Goal: Task Accomplishment & Management: Manage account settings

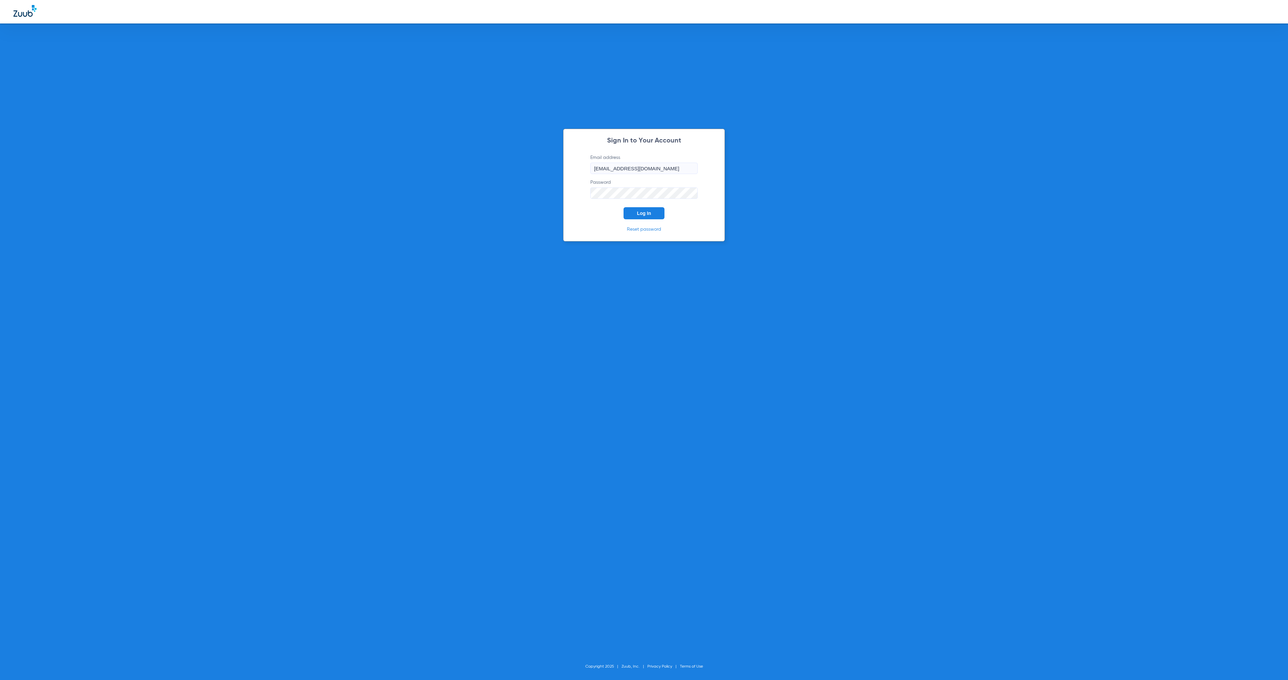
click at [649, 215] on span "Log In" at bounding box center [644, 213] width 14 height 5
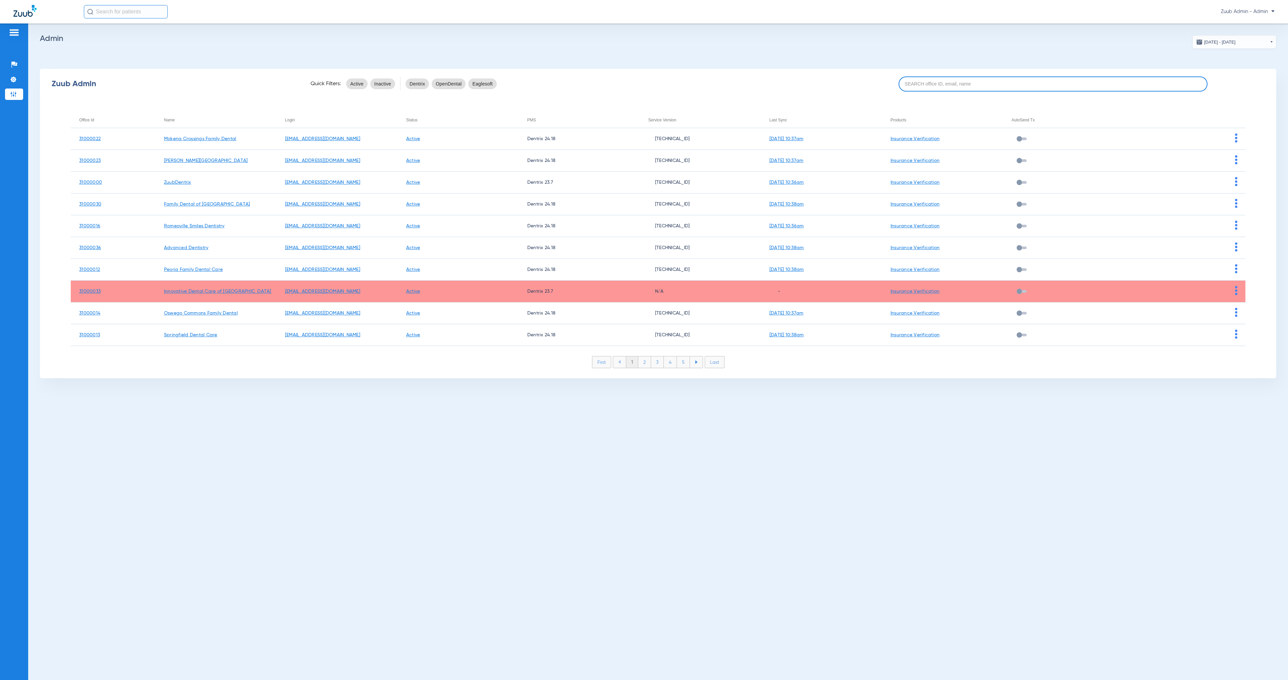
click at [978, 79] on input at bounding box center [1053, 83] width 309 height 15
paste input "31000006"
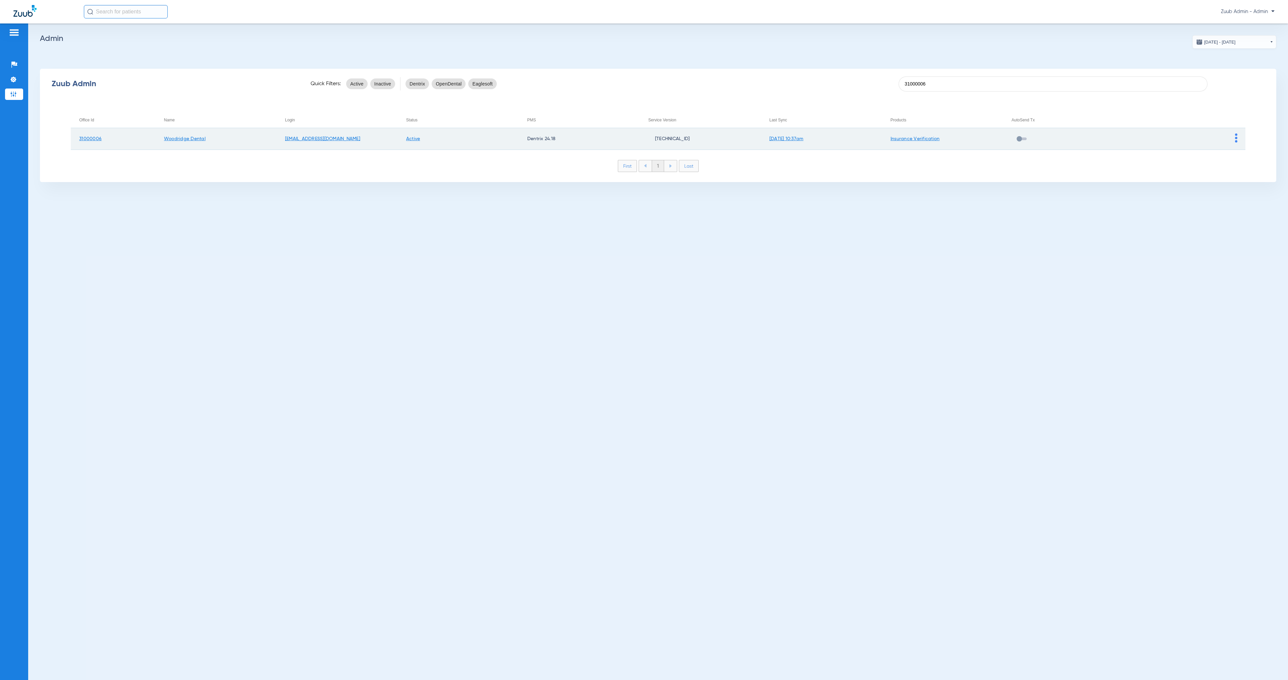
type input "31000006"
click at [1236, 141] on img at bounding box center [1236, 137] width 2 height 9
click at [1244, 158] on button "View Account" at bounding box center [1254, 151] width 39 height 13
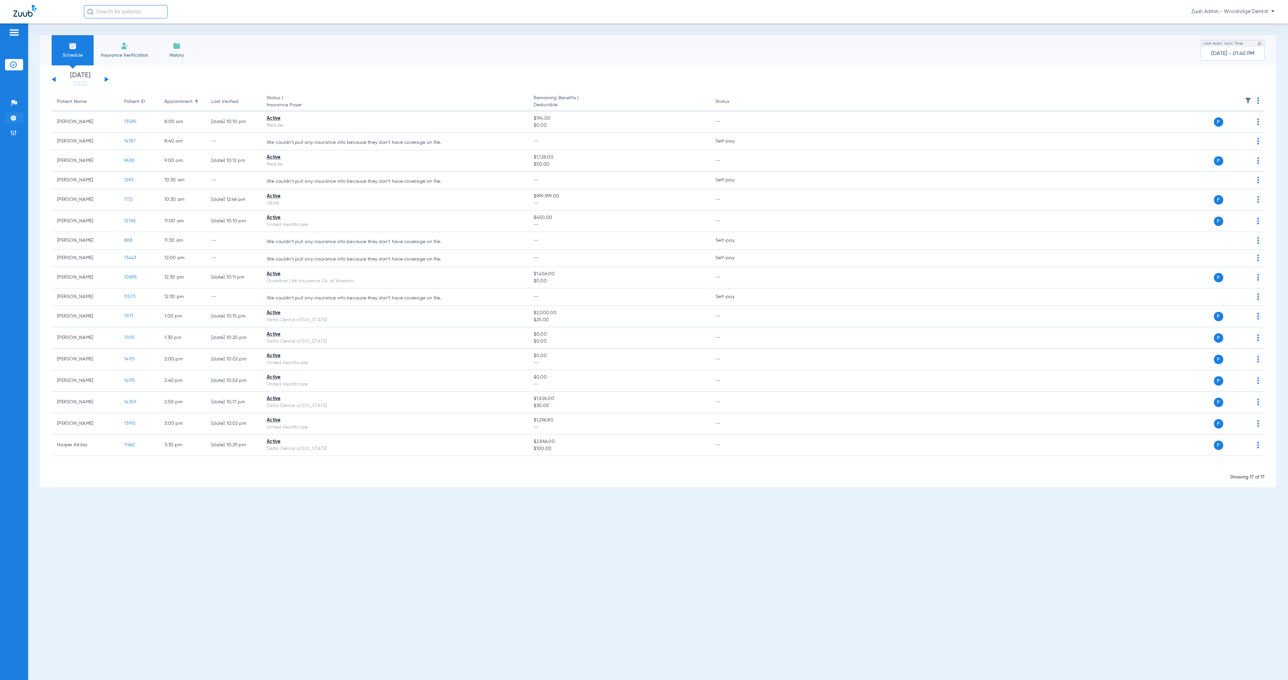
click at [15, 118] on img at bounding box center [13, 118] width 7 height 7
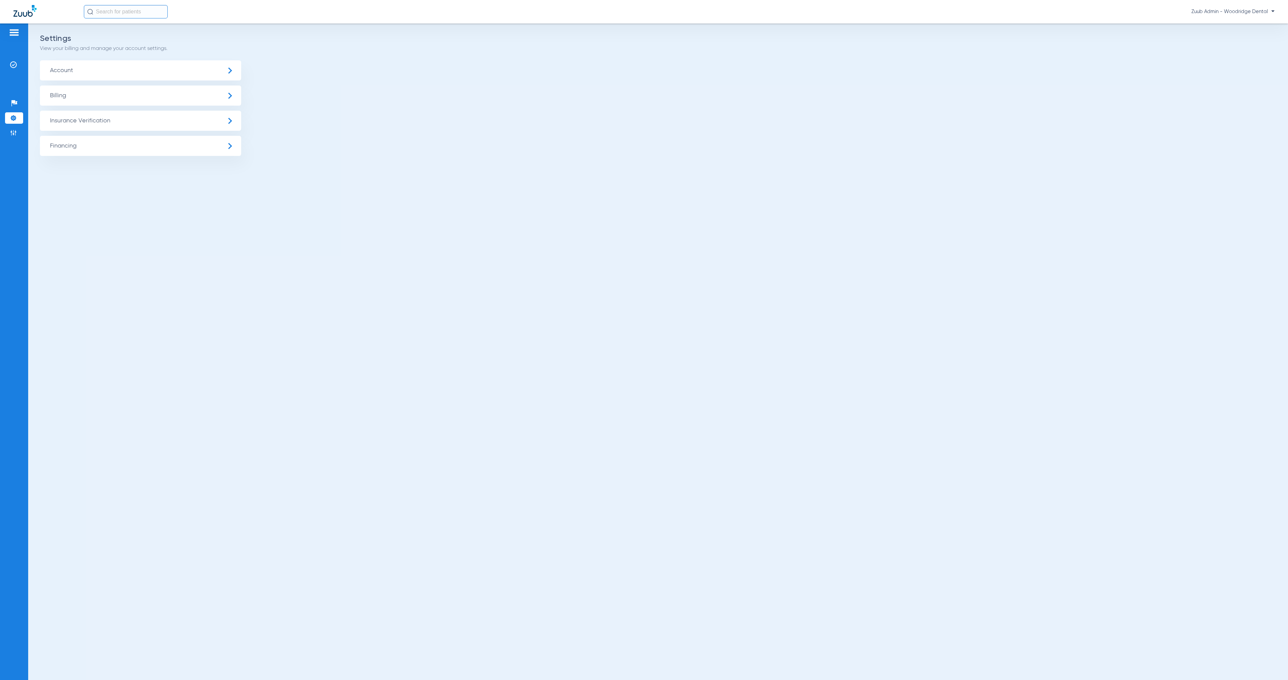
click at [91, 127] on span "Insurance Verification" at bounding box center [140, 121] width 201 height 20
click at [128, 174] on li "Insurance Payer Mapping" at bounding box center [140, 173] width 201 height 17
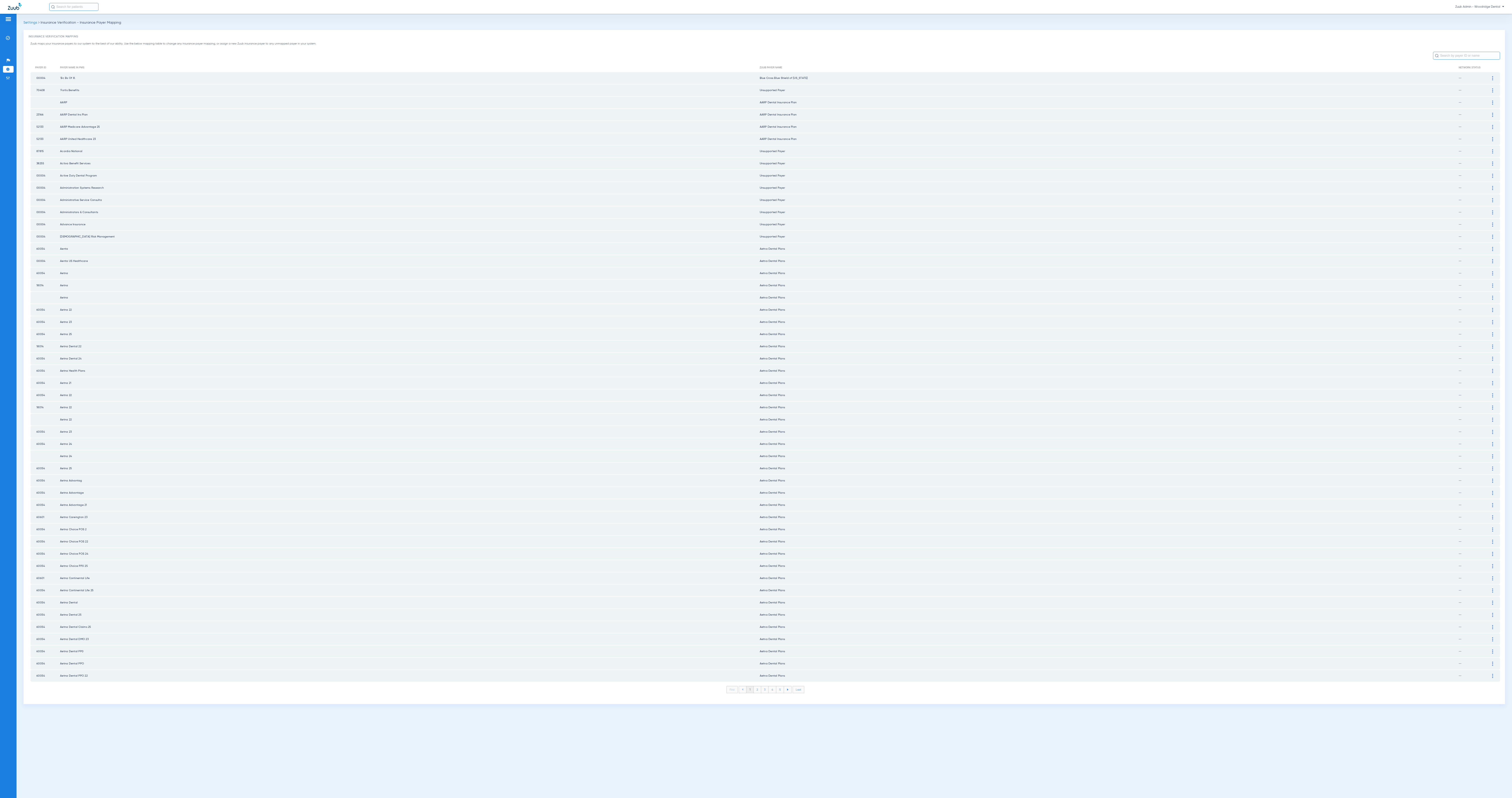
click at [756, 399] on li "2" at bounding box center [757, 689] width 8 height 6
click at [756, 399] on li "3" at bounding box center [765, 689] width 8 height 6
click at [756, 399] on li "4" at bounding box center [772, 689] width 8 height 6
